Goal: Task Accomplishment & Management: Use online tool/utility

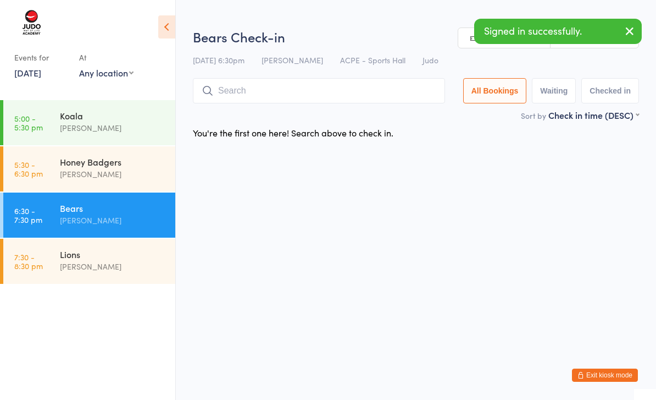
click at [114, 174] on div "[PERSON_NAME]" at bounding box center [113, 174] width 106 height 13
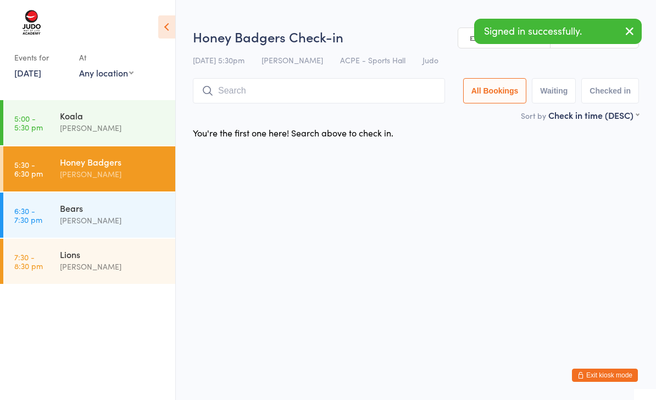
click at [281, 98] on input "search" at bounding box center [319, 90] width 252 height 25
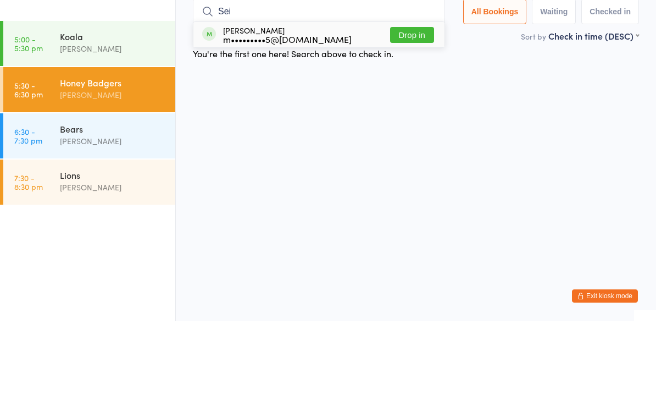
type input "Sei"
click at [412, 106] on button "Drop in" at bounding box center [412, 114] width 44 height 16
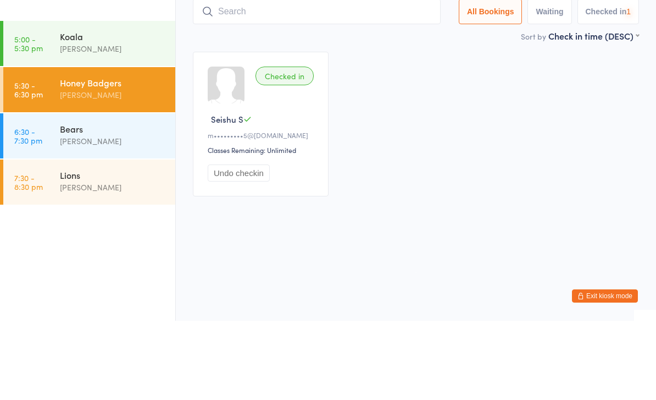
click at [328, 78] on input "search" at bounding box center [317, 90] width 248 height 25
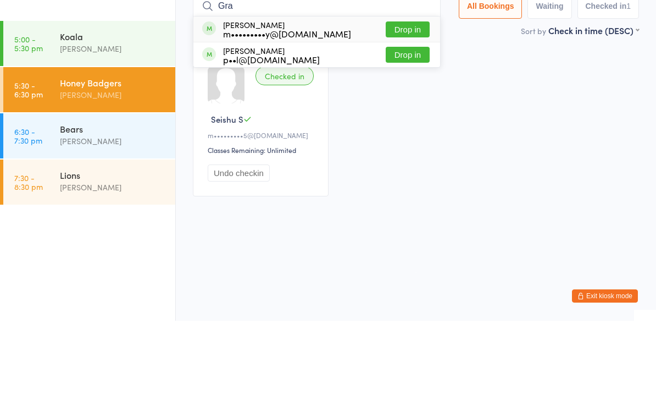
type input "Gra"
click at [409, 101] on button "Drop in" at bounding box center [408, 109] width 44 height 16
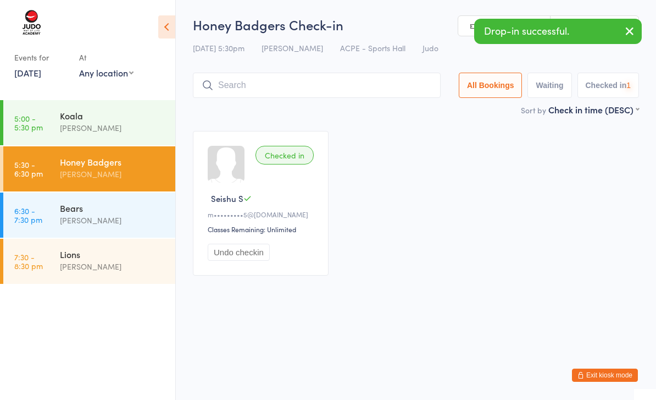
click at [329, 90] on input "search" at bounding box center [317, 85] width 248 height 25
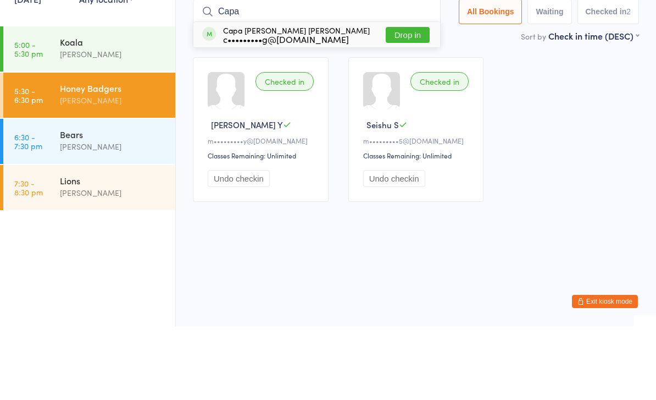
type input "Capa"
click at [409, 101] on button "Drop in" at bounding box center [408, 109] width 44 height 16
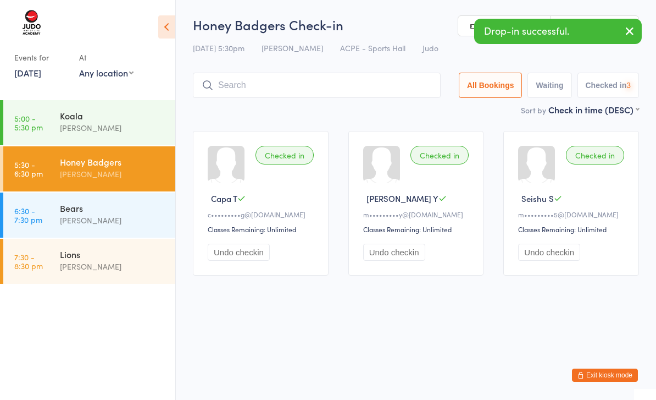
click at [315, 82] on input "search" at bounding box center [317, 85] width 248 height 25
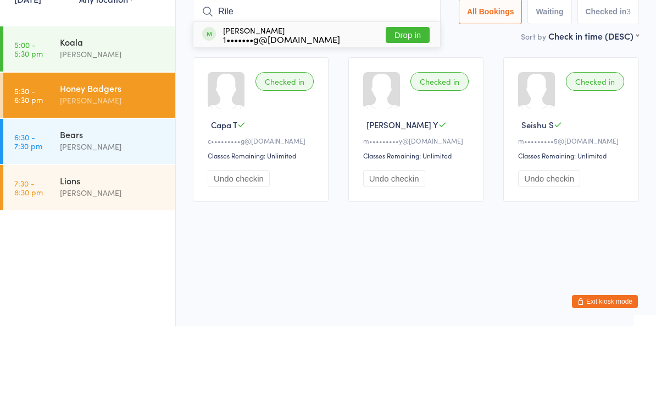
type input "Rile"
click at [402, 101] on button "Drop in" at bounding box center [408, 109] width 44 height 16
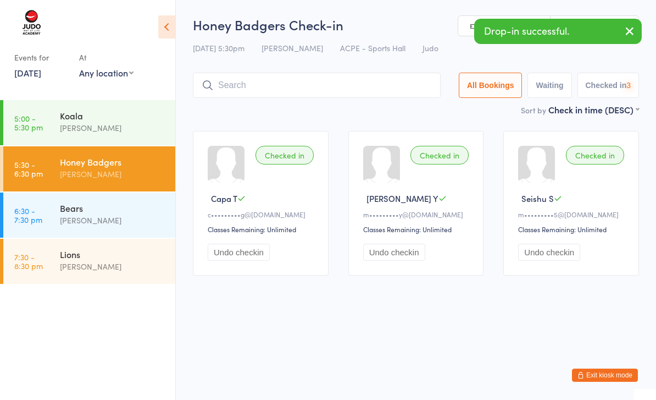
click at [303, 85] on input "search" at bounding box center [317, 85] width 248 height 25
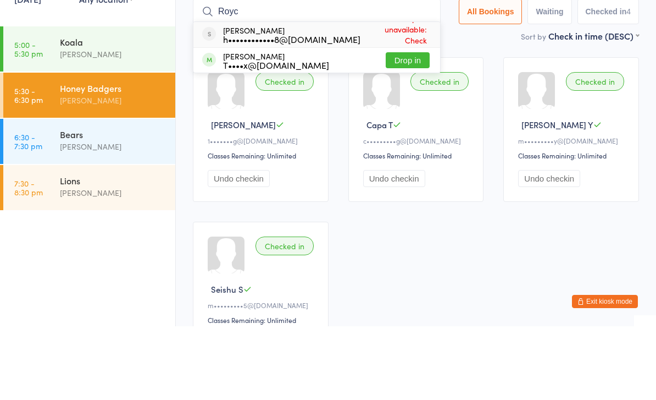
type input "Royc"
click at [402, 126] on button "Drop in" at bounding box center [408, 134] width 44 height 16
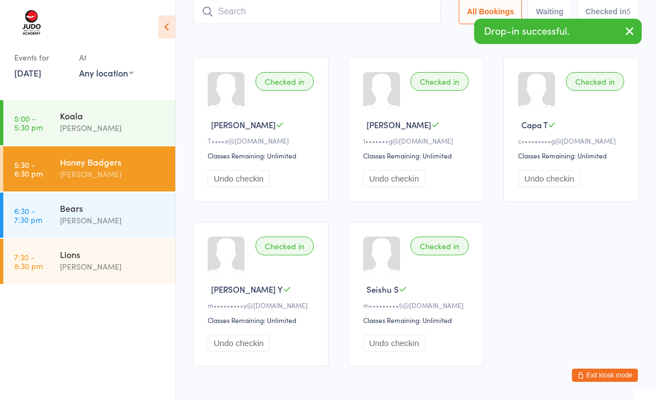
click at [346, 19] on input "search" at bounding box center [317, 11] width 248 height 25
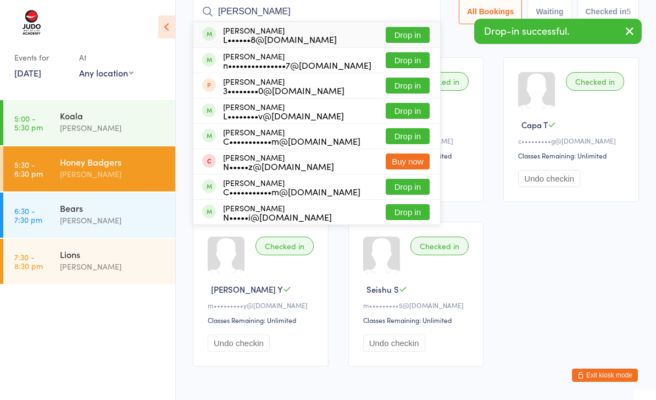
type input "[PERSON_NAME]"
click at [409, 34] on button "Drop in" at bounding box center [408, 35] width 44 height 16
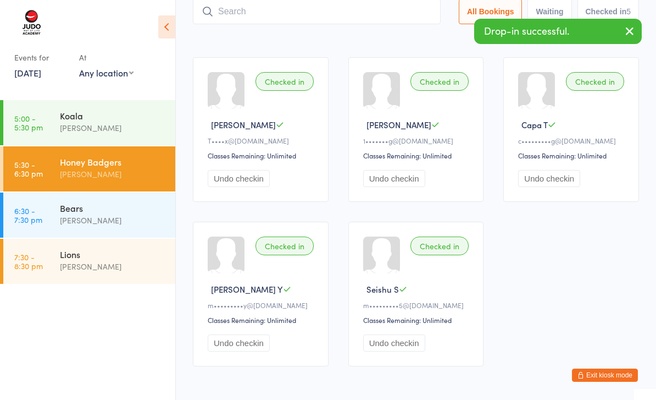
click at [344, 17] on input "search" at bounding box center [317, 11] width 248 height 25
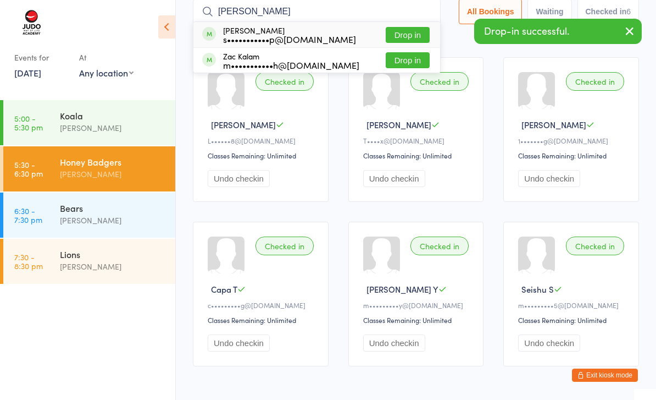
type input "[PERSON_NAME]"
click at [410, 35] on button "Drop in" at bounding box center [408, 35] width 44 height 16
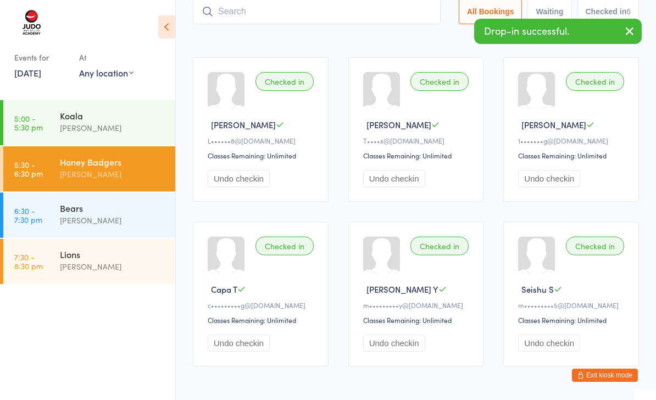
click at [370, 18] on input "search" at bounding box center [317, 11] width 248 height 25
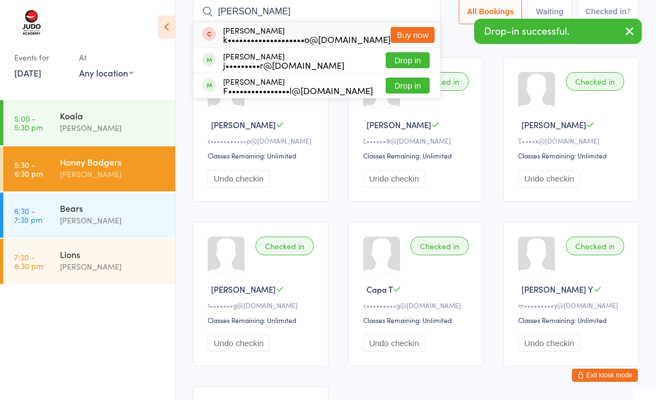
type input "[PERSON_NAME]"
click at [407, 87] on button "Drop in" at bounding box center [408, 85] width 44 height 16
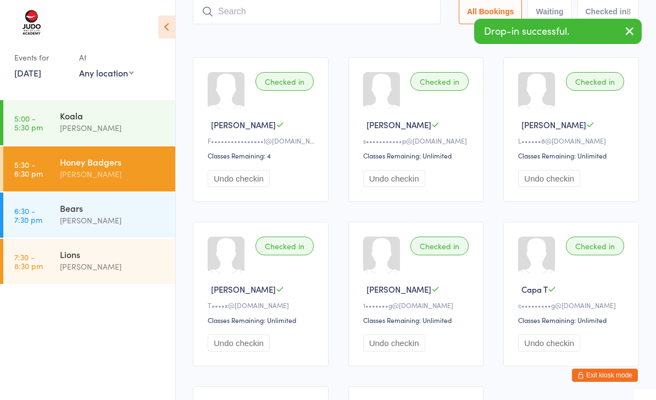
click at [369, 17] on input "search" at bounding box center [317, 11] width 248 height 25
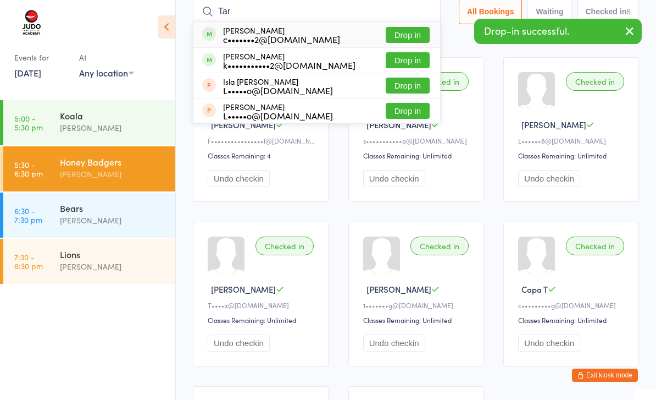
type input "Tar"
click at [412, 32] on button "Drop in" at bounding box center [408, 35] width 44 height 16
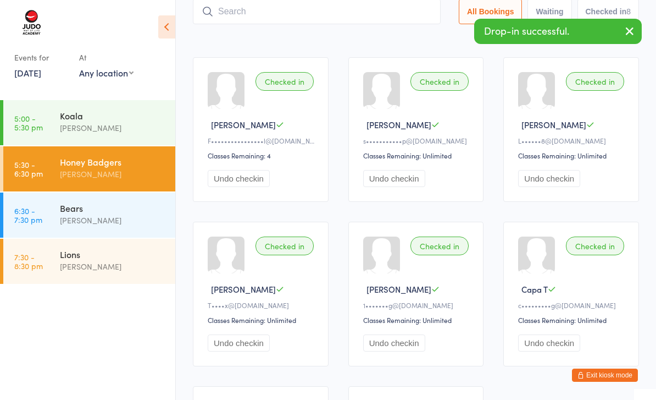
click at [351, 16] on input "search" at bounding box center [317, 11] width 248 height 25
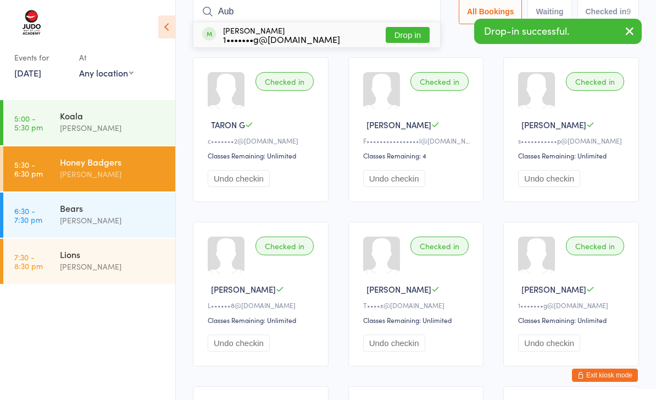
type input "Aub"
click at [414, 34] on button "Drop in" at bounding box center [408, 35] width 44 height 16
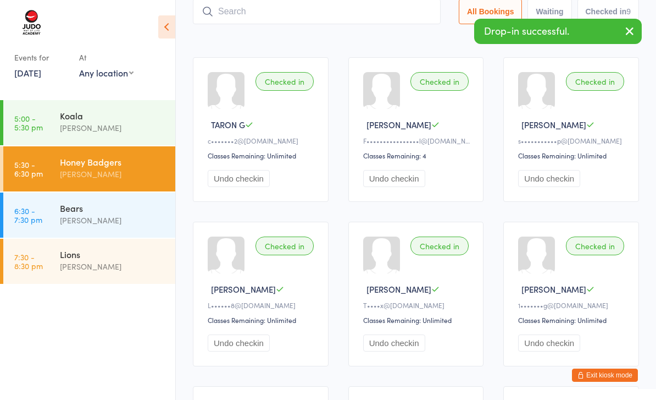
click at [368, 20] on input "search" at bounding box center [317, 11] width 248 height 25
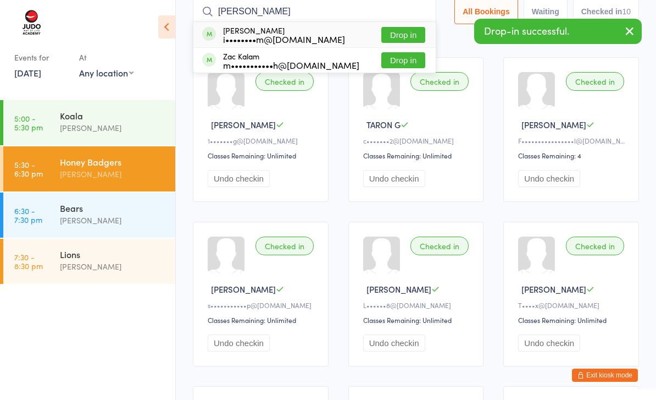
type input "[PERSON_NAME]"
click at [411, 36] on button "Drop in" at bounding box center [403, 35] width 44 height 16
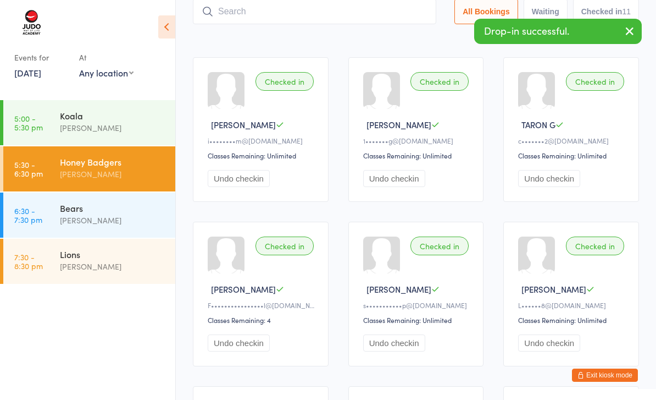
click at [325, 15] on input "search" at bounding box center [314, 11] width 243 height 25
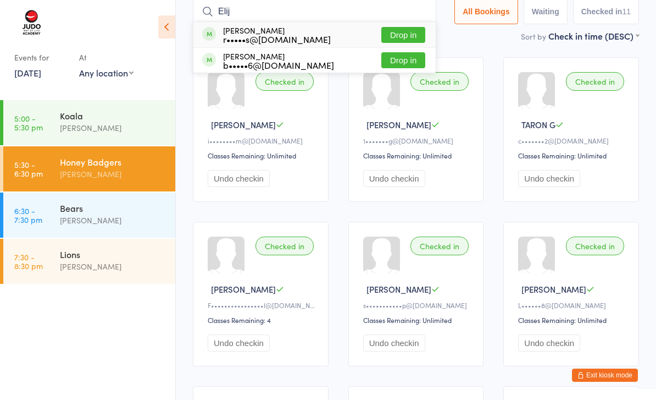
type input "Elij"
click at [410, 64] on button "Drop in" at bounding box center [403, 60] width 44 height 16
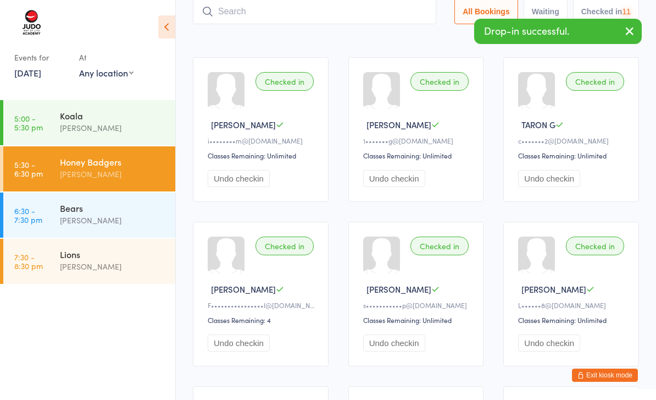
click at [309, 7] on input "search" at bounding box center [314, 11] width 243 height 25
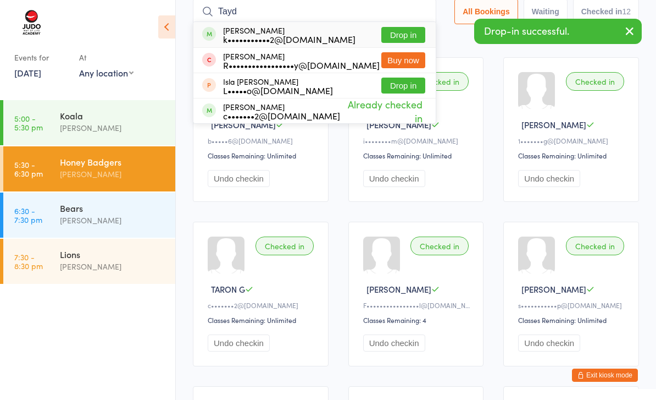
type input "Tayd"
click at [403, 32] on button "Drop in" at bounding box center [403, 35] width 44 height 16
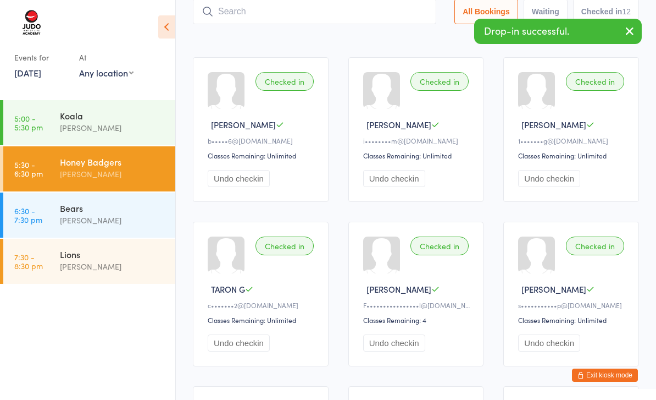
click at [354, 19] on input "search" at bounding box center [314, 11] width 243 height 25
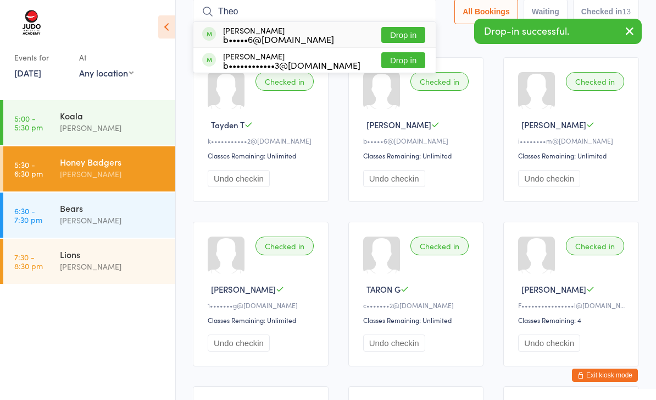
type input "Theo"
click at [405, 31] on button "Drop in" at bounding box center [403, 35] width 44 height 16
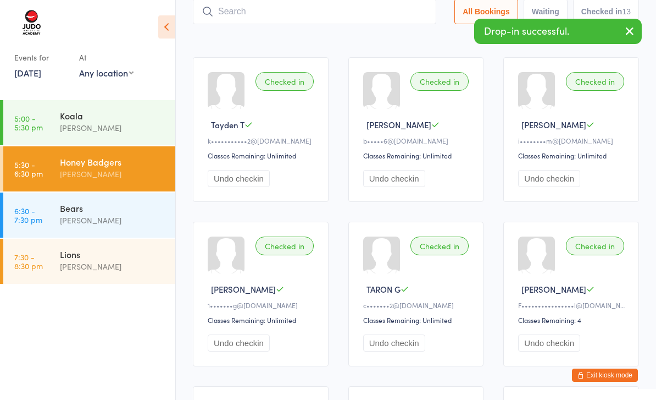
click at [356, 14] on input "search" at bounding box center [314, 11] width 243 height 25
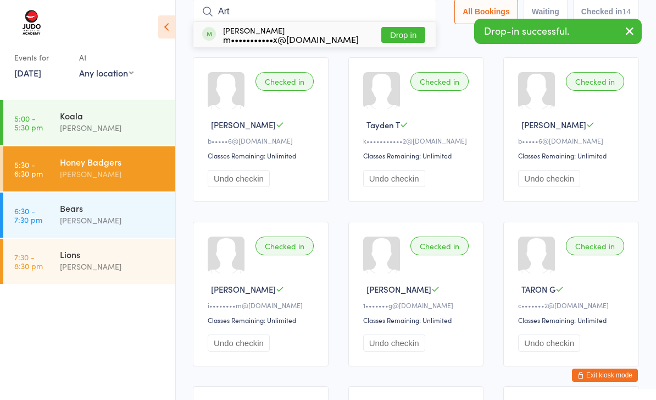
type input "Art"
click at [418, 38] on button "Drop in" at bounding box center [403, 35] width 44 height 16
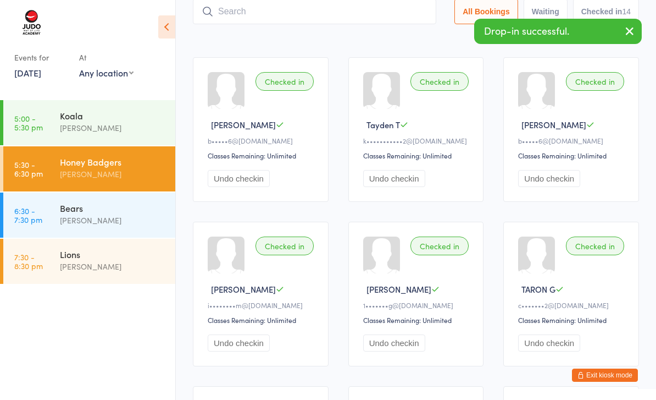
click at [344, 24] on input "search" at bounding box center [314, 11] width 243 height 25
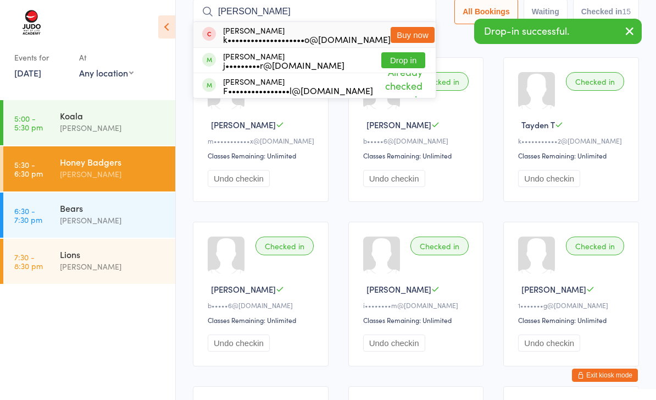
type input "[PERSON_NAME]"
click at [406, 59] on button "Drop in" at bounding box center [403, 60] width 44 height 16
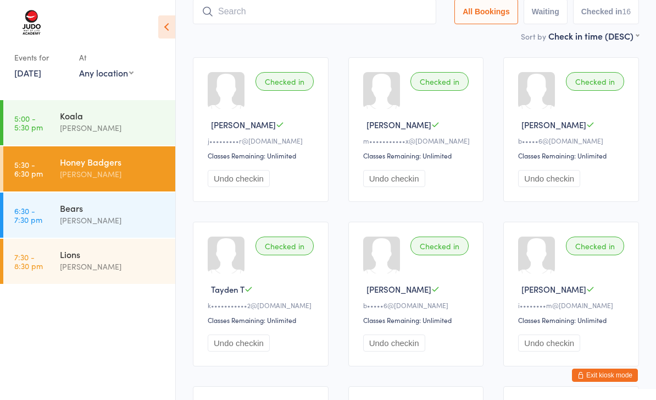
scroll to position [0, 0]
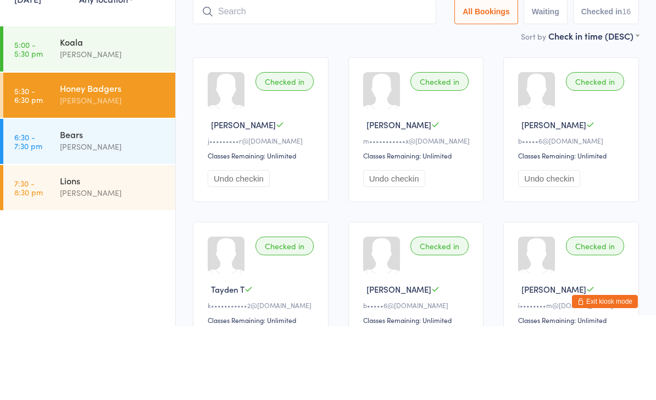
click at [98, 121] on div "[PERSON_NAME]" at bounding box center [113, 127] width 106 height 13
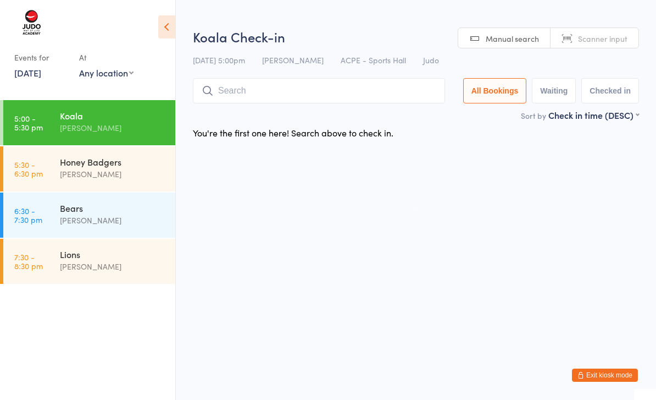
click at [329, 96] on input "search" at bounding box center [319, 90] width 252 height 25
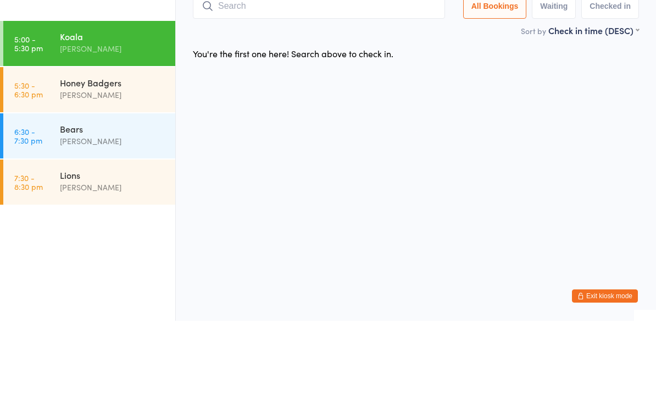
click at [372, 73] on input "search" at bounding box center [319, 85] width 252 height 25
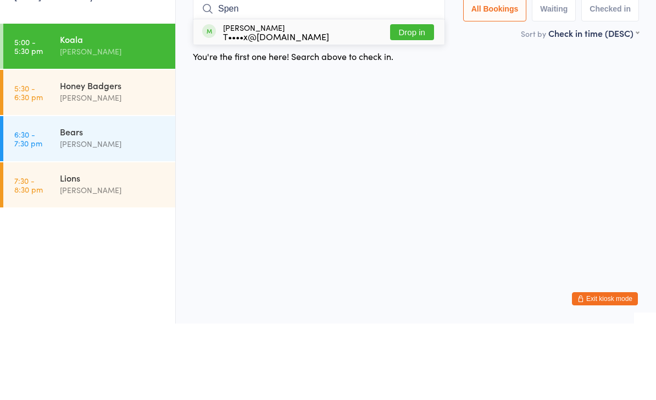
type input "Spen"
click at [423, 101] on button "Drop in" at bounding box center [412, 109] width 44 height 16
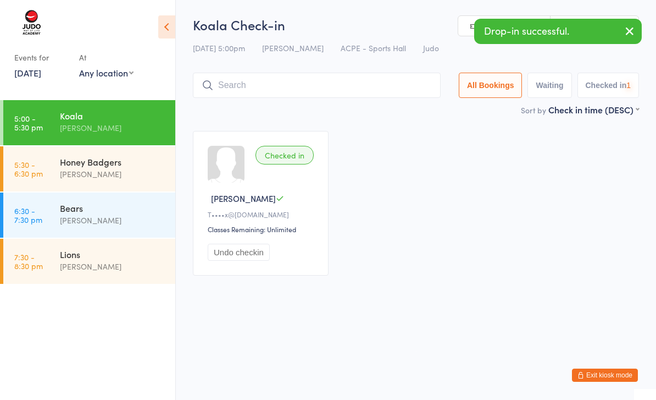
click at [375, 94] on input "search" at bounding box center [317, 85] width 248 height 25
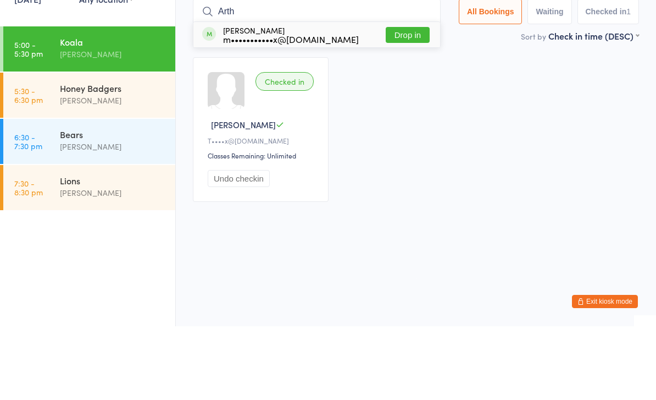
type input "Arth"
click at [410, 101] on button "Drop in" at bounding box center [408, 109] width 44 height 16
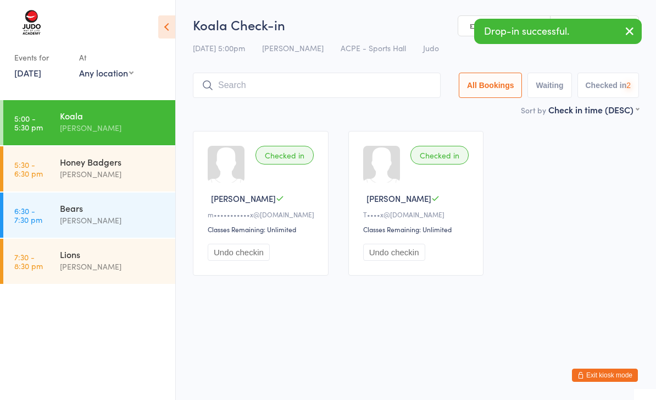
click at [294, 98] on input "search" at bounding box center [317, 85] width 248 height 25
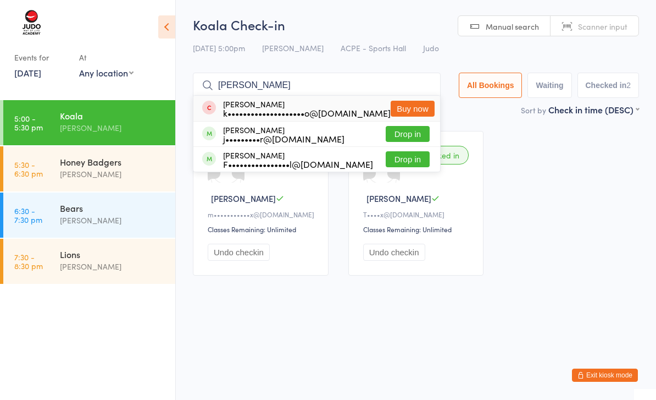
type input "[PERSON_NAME]"
click at [418, 129] on button "Drop in" at bounding box center [408, 134] width 44 height 16
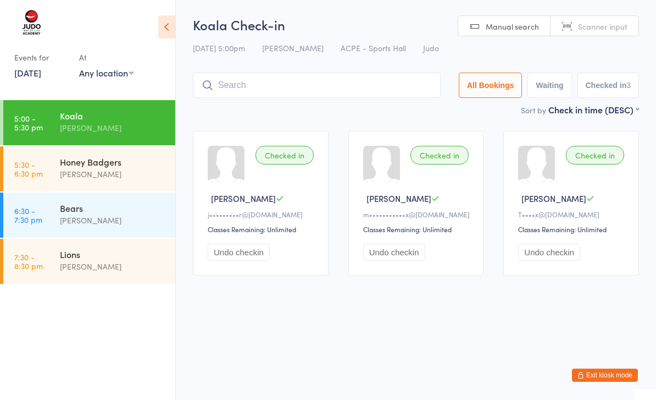
click at [406, 137] on div "Checked in [PERSON_NAME] L m•••••••••••x@[DOMAIN_NAME] Classes Remaining: Unlim…" at bounding box center [416, 203] width 136 height 145
click at [348, 98] on input "search" at bounding box center [317, 85] width 248 height 25
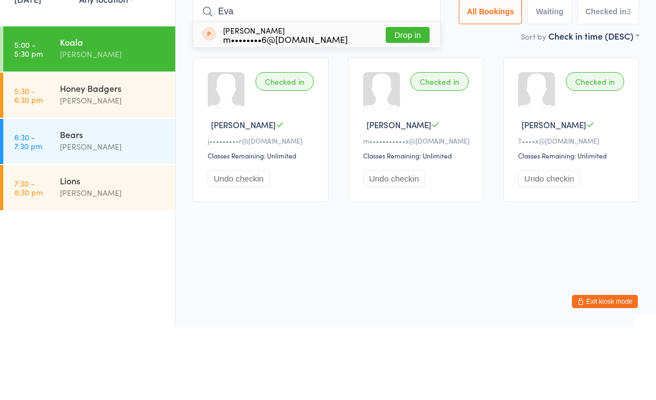
type input "Eva"
click at [406, 101] on button "Drop in" at bounding box center [408, 109] width 44 height 16
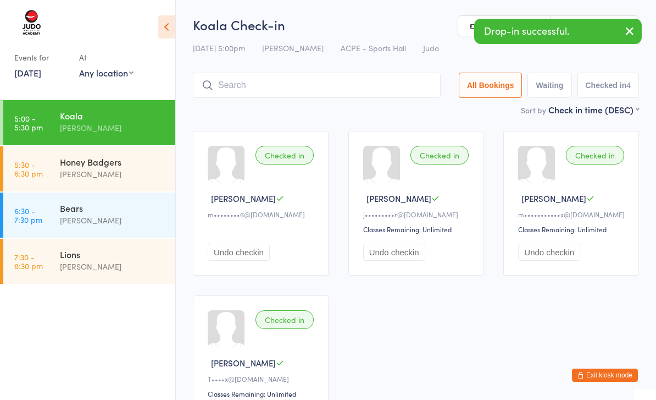
click at [339, 86] on input "search" at bounding box center [317, 85] width 248 height 25
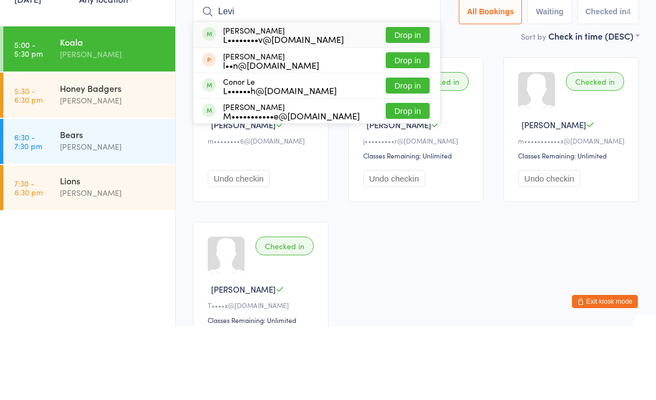
type input "Levi"
click at [407, 101] on button "Drop in" at bounding box center [408, 109] width 44 height 16
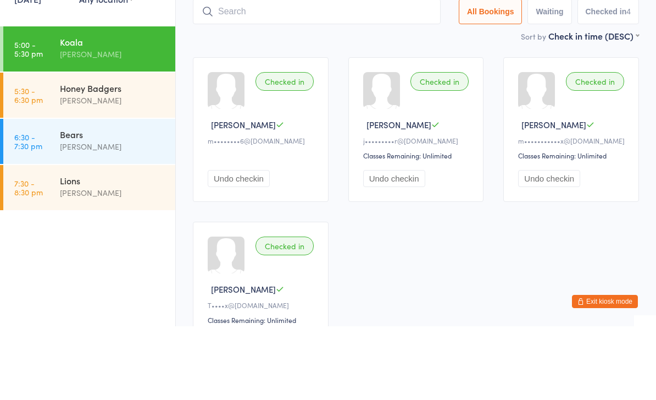
scroll to position [74, 0]
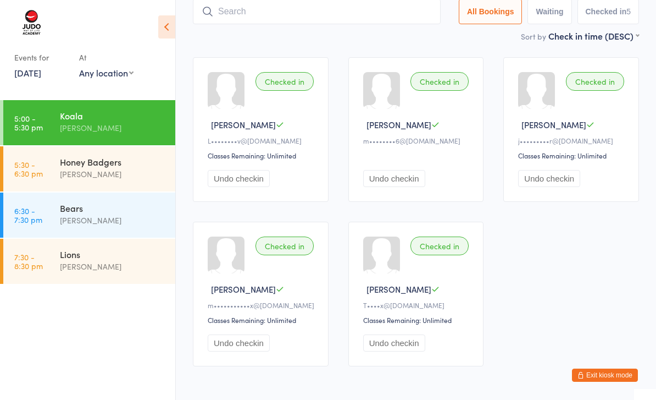
click at [381, 16] on input "search" at bounding box center [317, 11] width 248 height 25
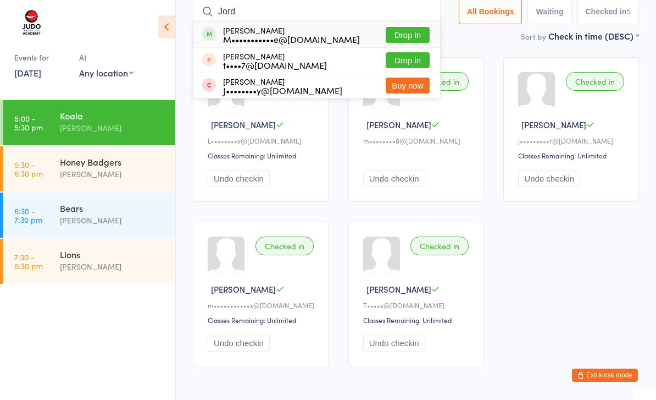
type input "Jord"
click at [404, 35] on button "Drop in" at bounding box center [408, 35] width 44 height 16
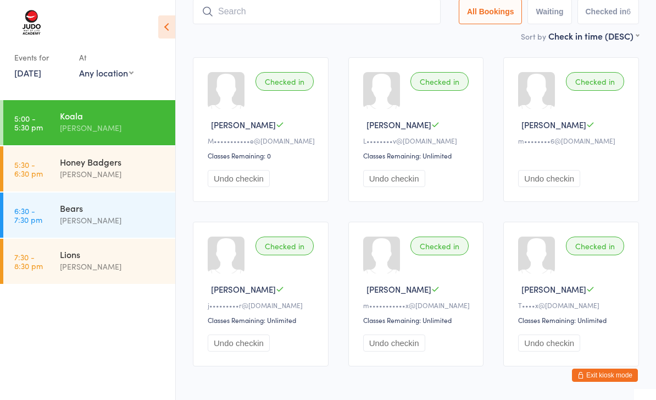
click at [113, 230] on div "Bears [PERSON_NAME]" at bounding box center [117, 213] width 115 height 43
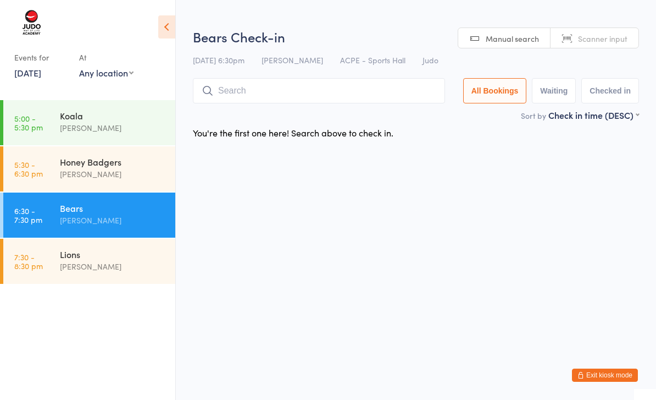
click at [264, 94] on input "search" at bounding box center [319, 90] width 252 height 25
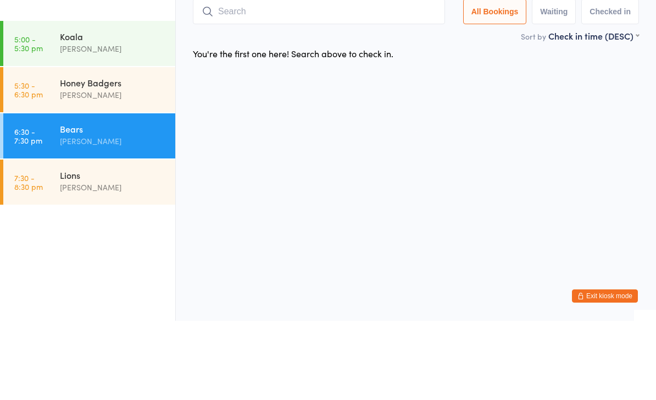
click at [409, 138] on html "Signed in successfully. Drop-in successful. Events for [DATE] [DATE] [DATE] Sun…" at bounding box center [328, 200] width 656 height 400
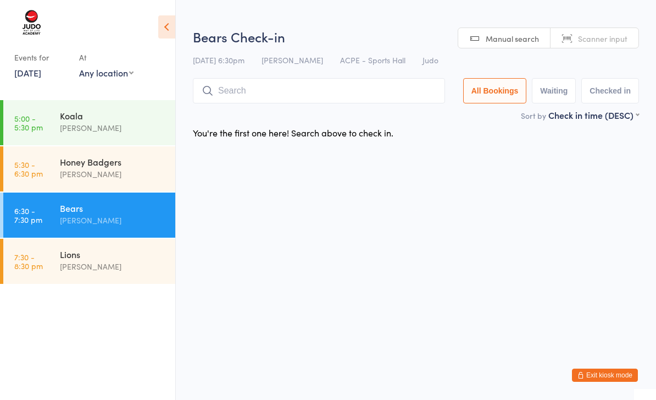
click at [337, 76] on div "Bears Check-in [DATE] 6:30pm [PERSON_NAME] ACPE - Sports Hall Judo Manual searc…" at bounding box center [416, 67] width 446 height 81
click at [330, 88] on input "search" at bounding box center [319, 90] width 252 height 25
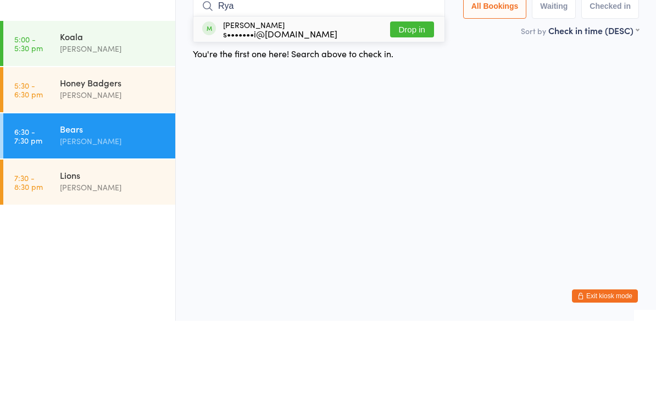
type input "Rya"
click at [420, 101] on button "Drop in" at bounding box center [412, 109] width 44 height 16
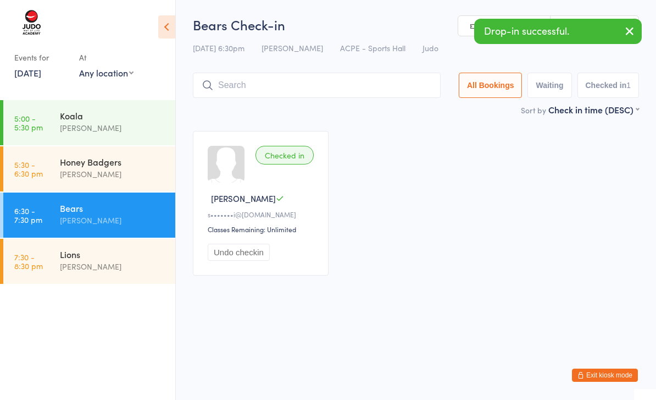
click at [352, 88] on input "search" at bounding box center [317, 85] width 248 height 25
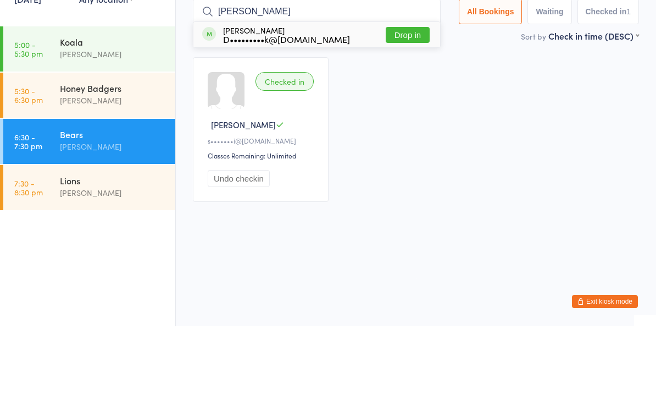
type input "[PERSON_NAME]"
click at [411, 101] on button "Drop in" at bounding box center [408, 109] width 44 height 16
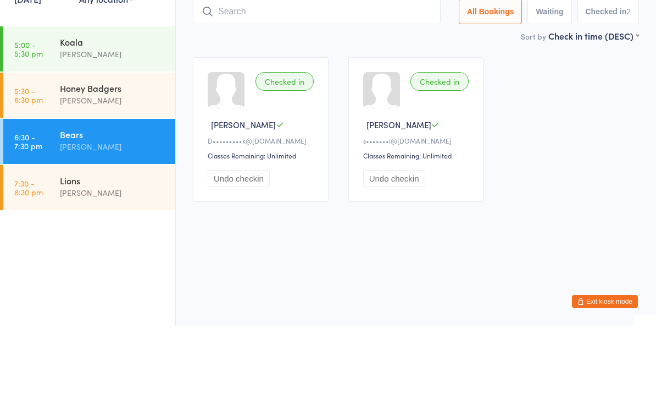
click at [339, 73] on input "search" at bounding box center [317, 85] width 248 height 25
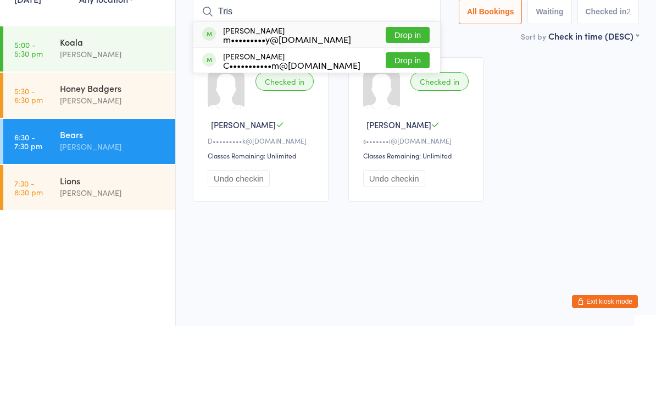
type input "Tris"
click at [412, 101] on button "Drop in" at bounding box center [408, 109] width 44 height 16
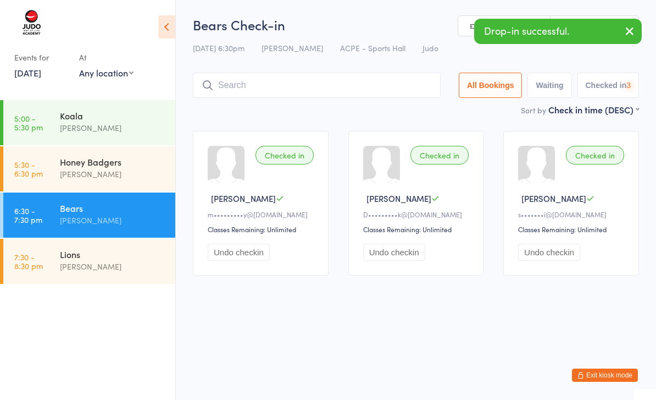
click at [323, 84] on input "search" at bounding box center [317, 85] width 248 height 25
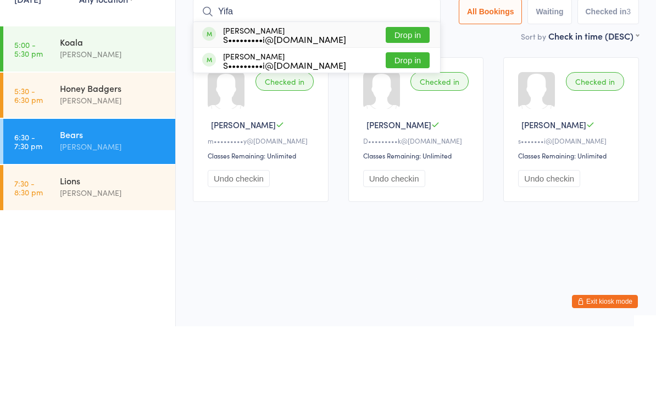
type input "Yifa"
click at [408, 101] on button "Drop in" at bounding box center [408, 109] width 44 height 16
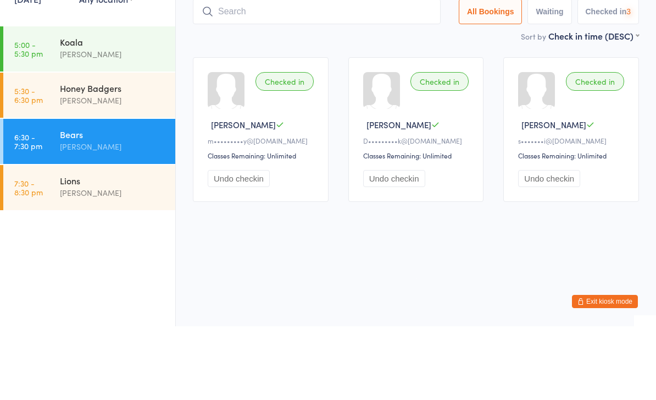
click at [330, 73] on input "search" at bounding box center [317, 85] width 248 height 25
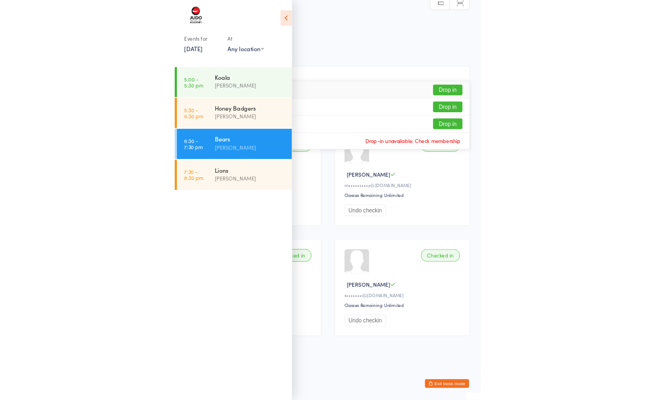
scroll to position [74, 0]
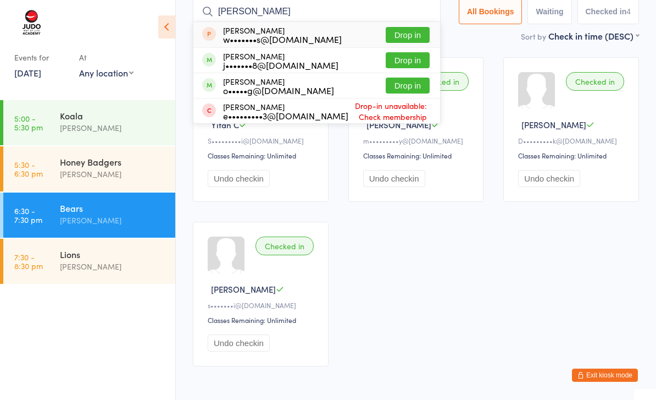
type input "[PERSON_NAME]"
click at [400, 62] on button "Drop in" at bounding box center [408, 60] width 44 height 16
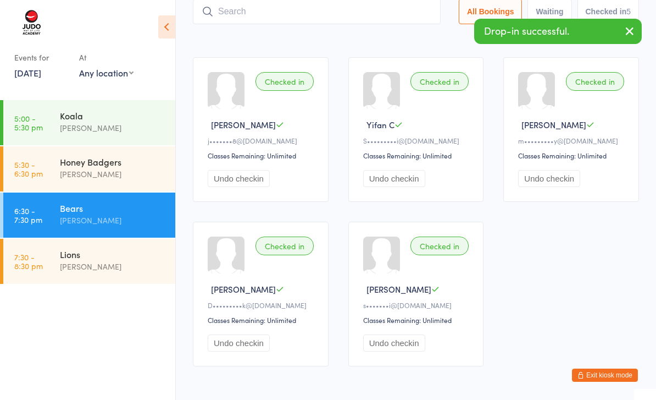
click at [382, 12] on input "search" at bounding box center [317, 11] width 248 height 25
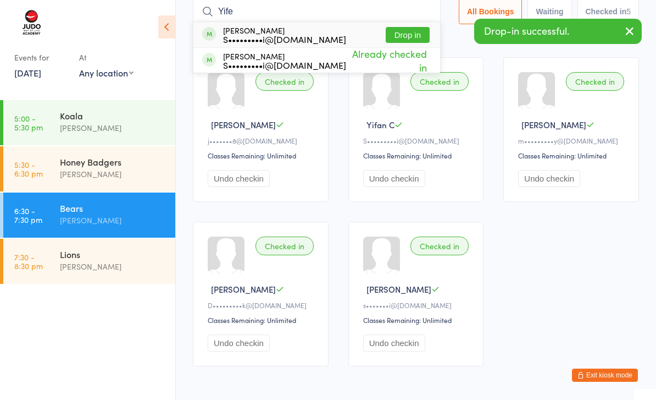
type input "Yife"
click at [410, 38] on button "Drop in" at bounding box center [408, 35] width 44 height 16
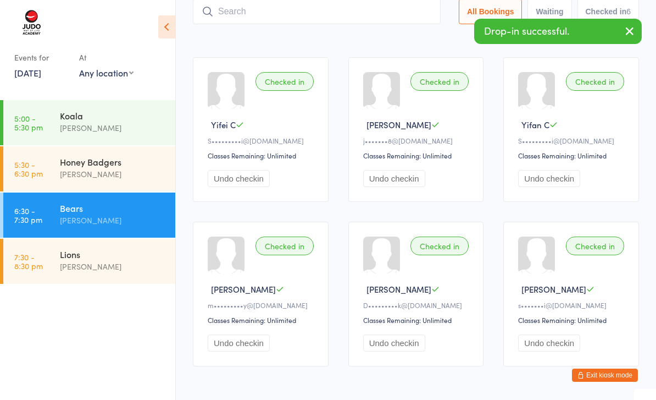
click at [335, 18] on input "search" at bounding box center [317, 11] width 248 height 25
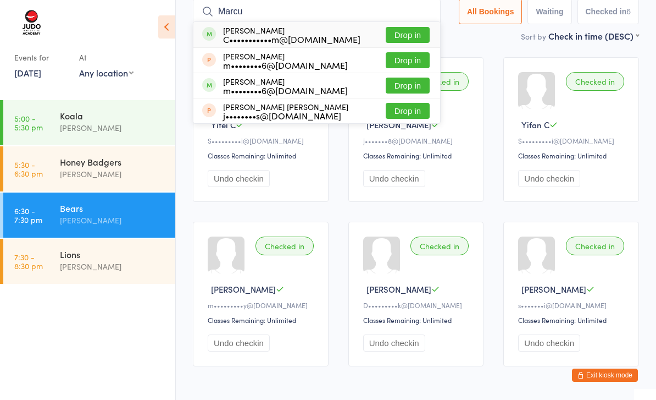
type input "Marcu"
click at [411, 34] on button "Drop in" at bounding box center [408, 35] width 44 height 16
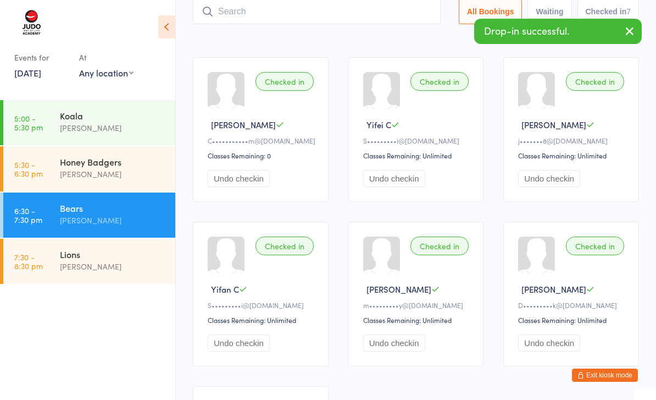
click at [354, 24] on input "search" at bounding box center [317, 11] width 248 height 25
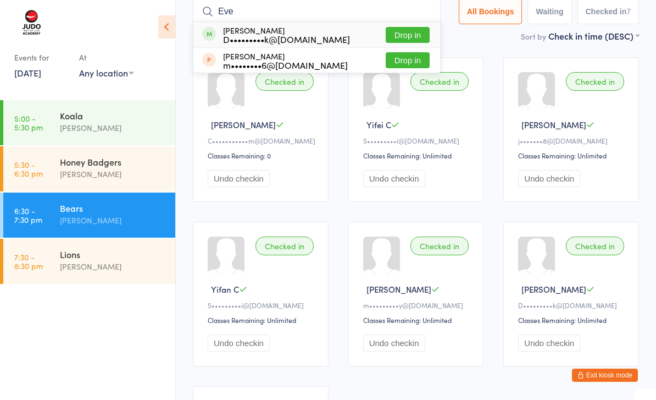
type input "Eve"
click at [414, 34] on button "Drop in" at bounding box center [408, 35] width 44 height 16
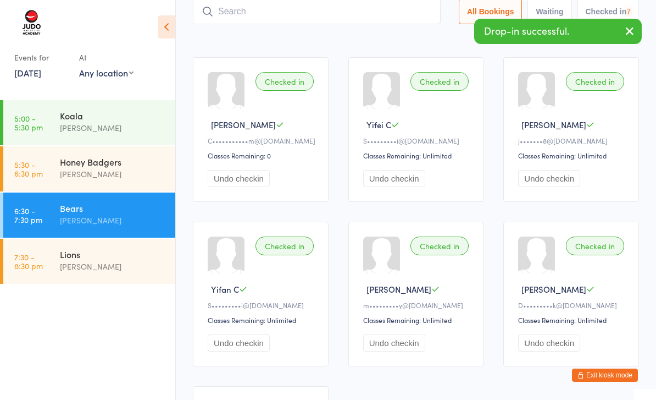
click at [308, 15] on input "search" at bounding box center [317, 11] width 248 height 25
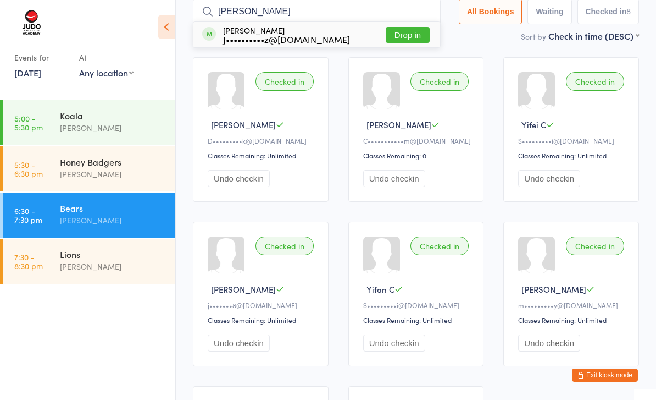
type input "[PERSON_NAME]"
click at [395, 40] on button "Drop in" at bounding box center [408, 35] width 44 height 16
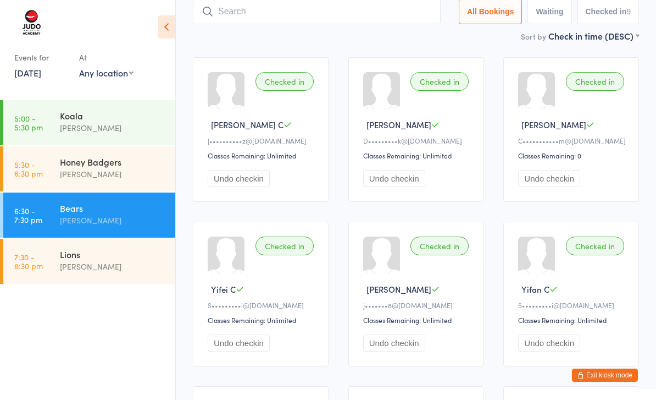
click at [329, 24] on input "search" at bounding box center [317, 11] width 248 height 25
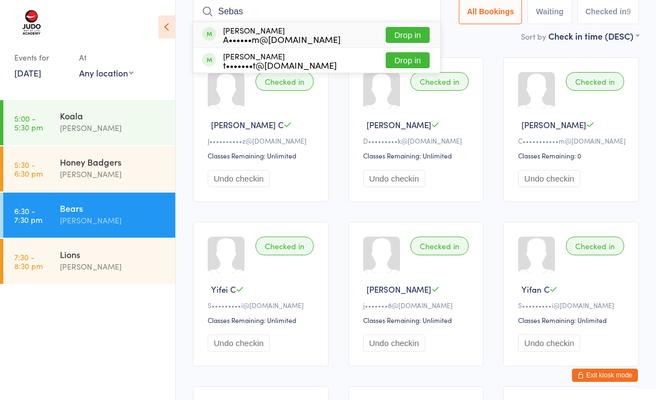
type input "Sebas"
click at [406, 39] on button "Drop in" at bounding box center [408, 35] width 44 height 16
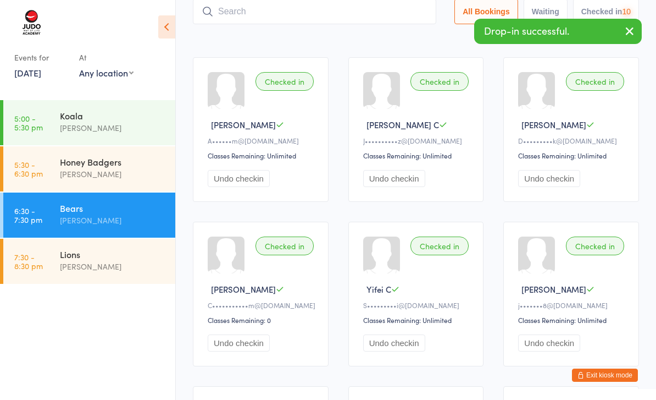
click at [336, 20] on input "search" at bounding box center [314, 11] width 243 height 25
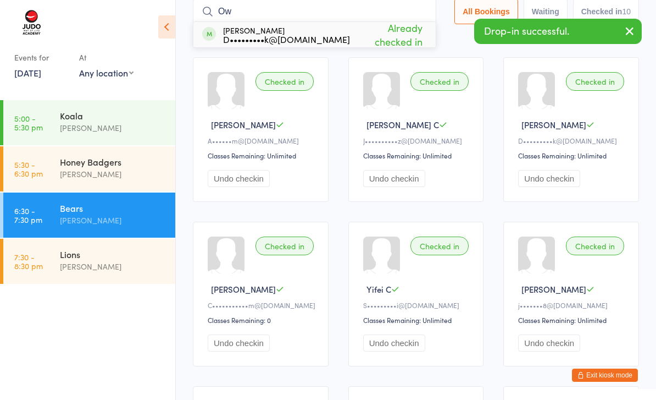
type input "O"
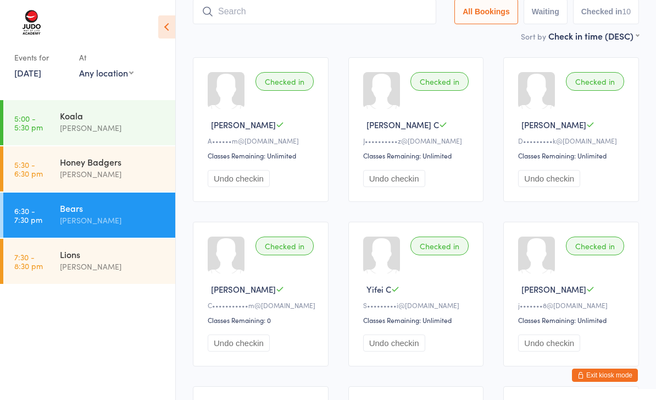
click at [343, 8] on input "search" at bounding box center [314, 11] width 243 height 25
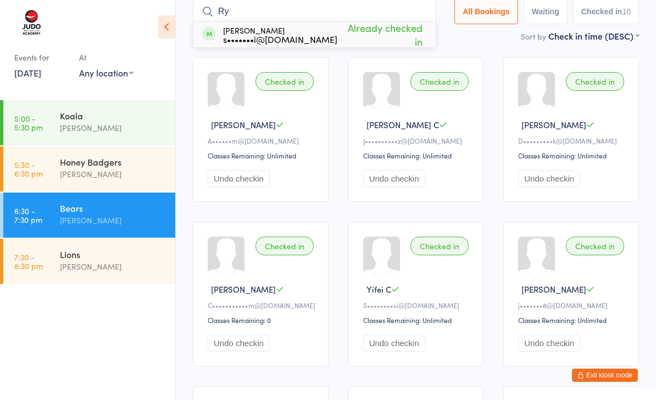
type input "R"
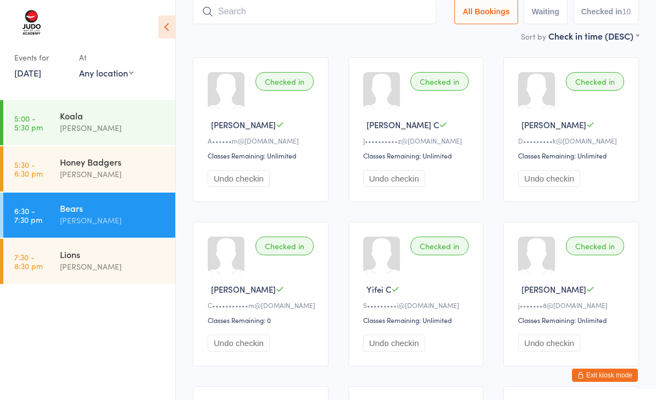
click at [356, 23] on input "search" at bounding box center [314, 11] width 243 height 25
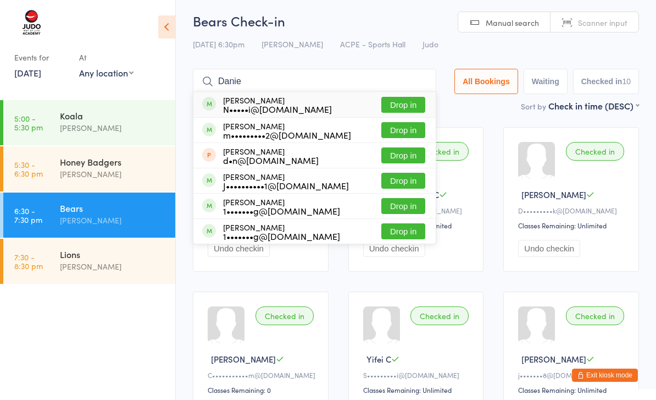
scroll to position [0, 0]
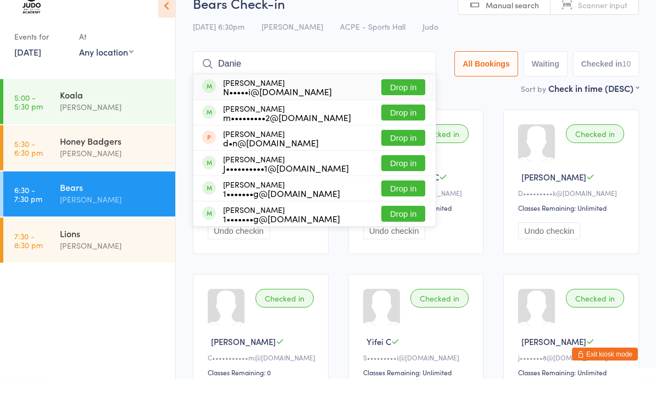
type input "Danie"
click at [403, 176] on button "Drop in" at bounding box center [403, 184] width 44 height 16
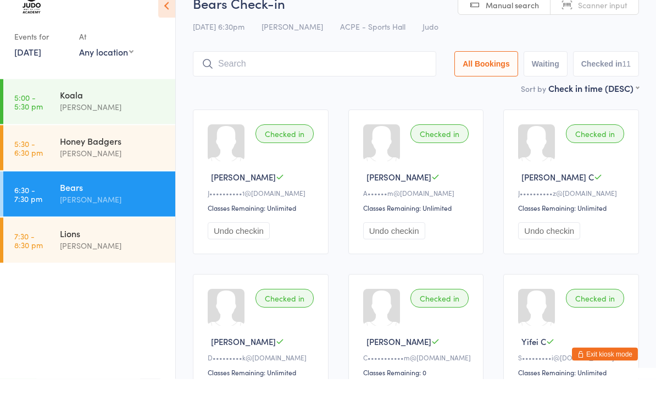
scroll to position [21, 0]
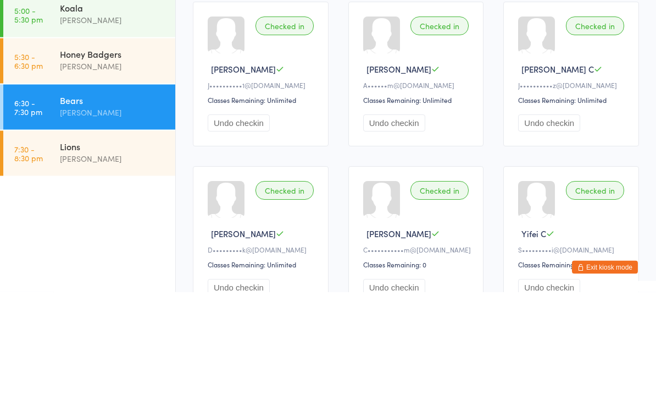
click at [118, 248] on div "Lions" at bounding box center [113, 254] width 106 height 12
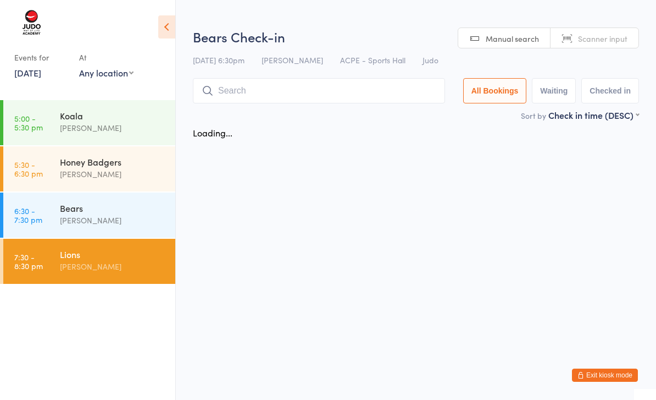
click at [296, 88] on input "search" at bounding box center [319, 90] width 252 height 25
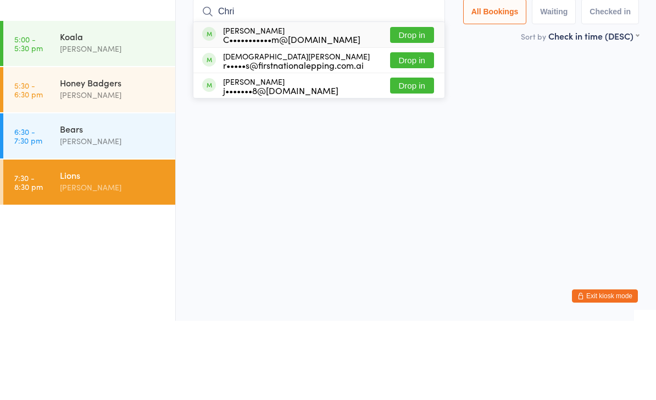
type input "Chri"
click at [412, 106] on button "Drop in" at bounding box center [412, 114] width 44 height 16
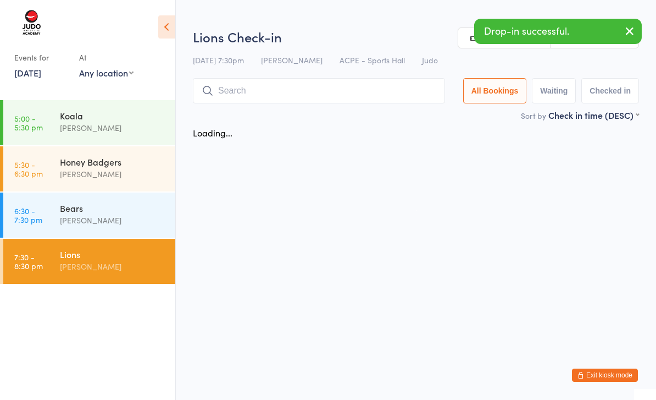
click at [308, 92] on input "search" at bounding box center [319, 90] width 252 height 25
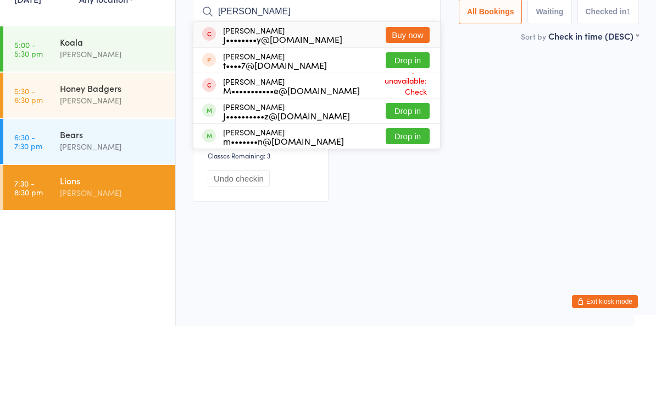
type input "[PERSON_NAME]"
click at [411, 202] on button "Drop in" at bounding box center [408, 210] width 44 height 16
